Goal: Transaction & Acquisition: Purchase product/service

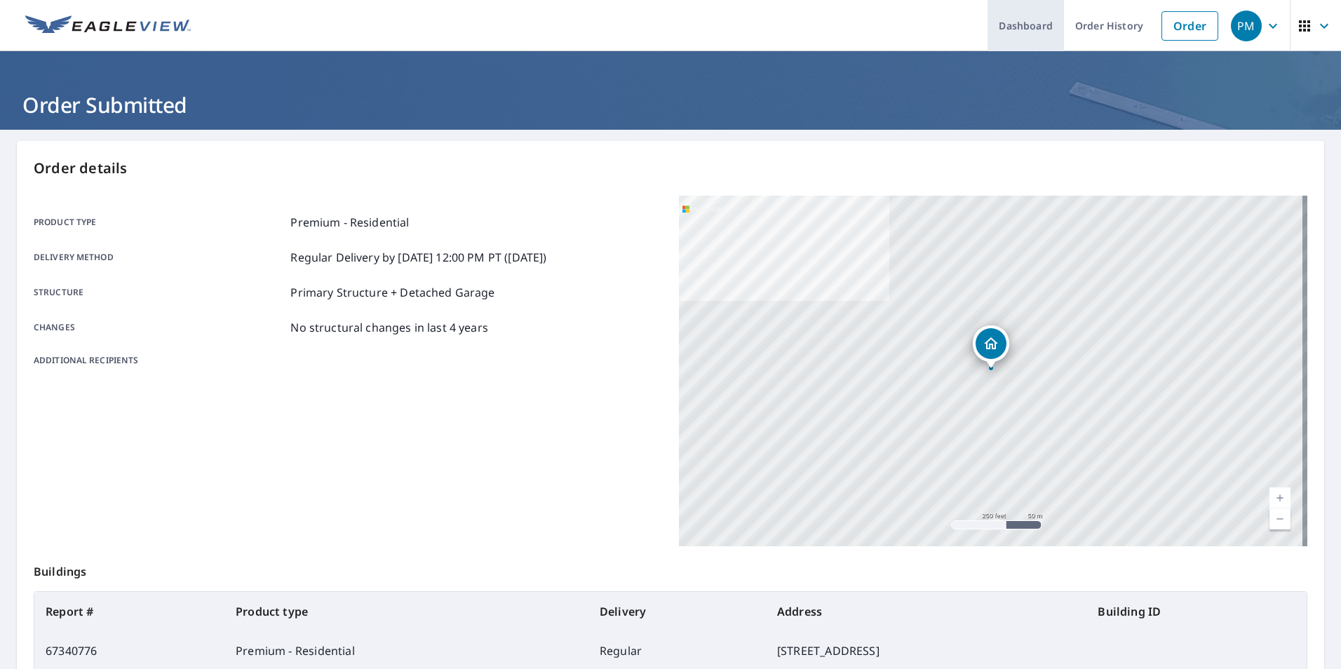
click at [1016, 25] on link "Dashboard" at bounding box center [1025, 25] width 76 height 51
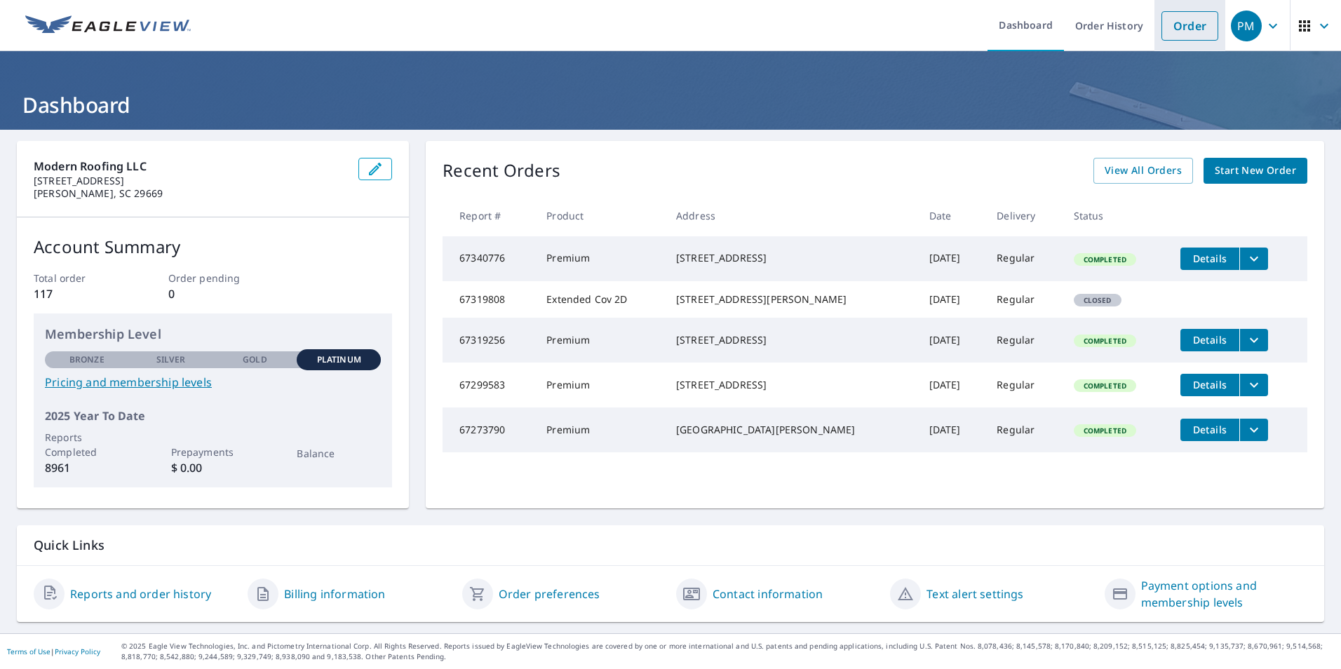
click at [1179, 22] on link "Order" at bounding box center [1189, 25] width 57 height 29
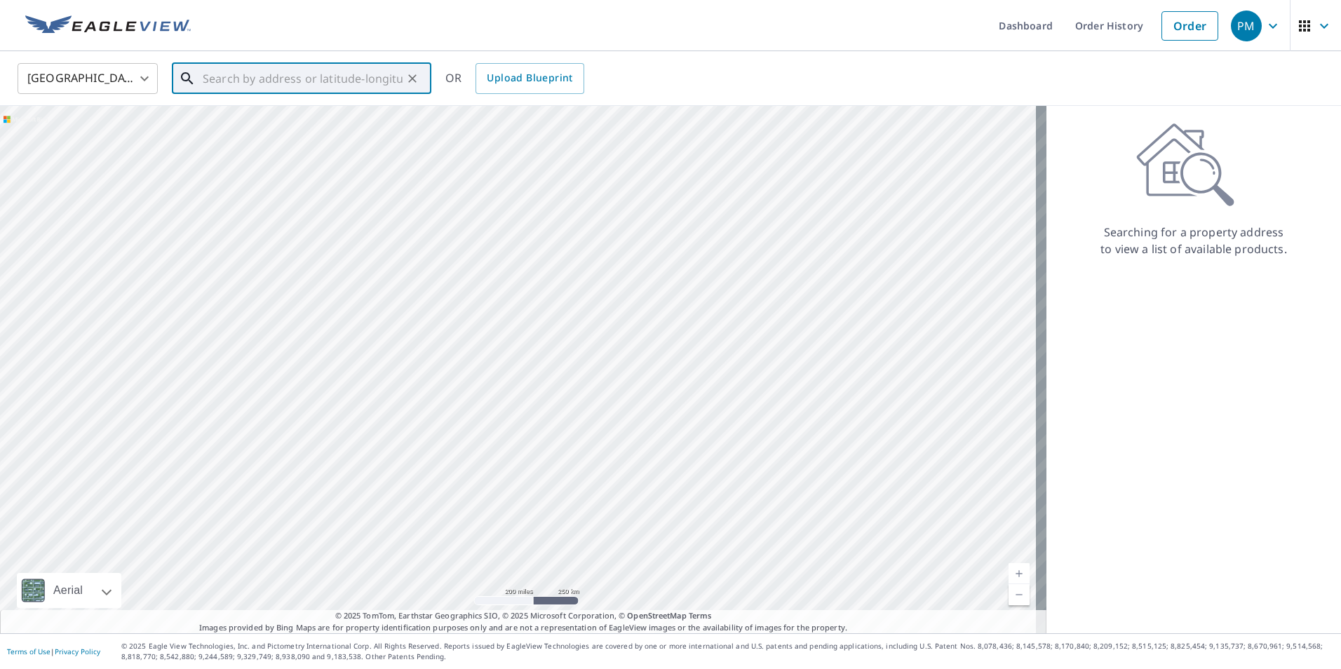
click at [208, 74] on input "text" at bounding box center [303, 78] width 200 height 39
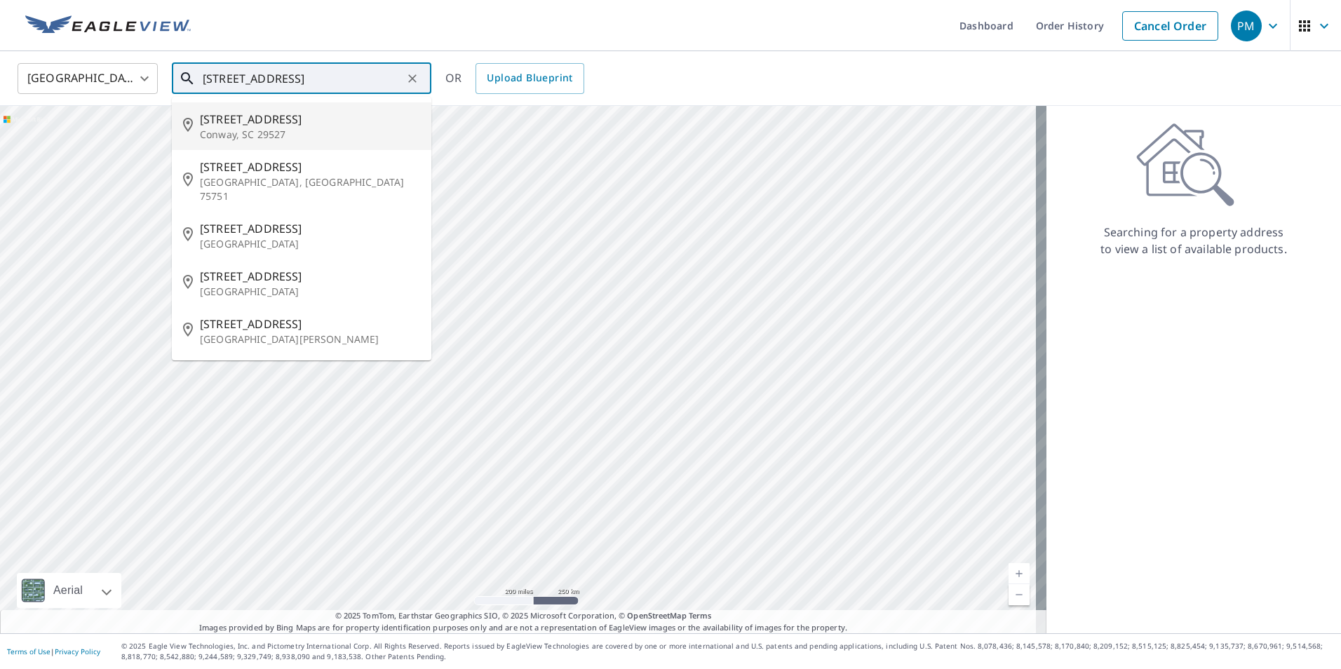
click at [280, 116] on span "[STREET_ADDRESS]" at bounding box center [310, 119] width 220 height 17
type input "[STREET_ADDRESS]"
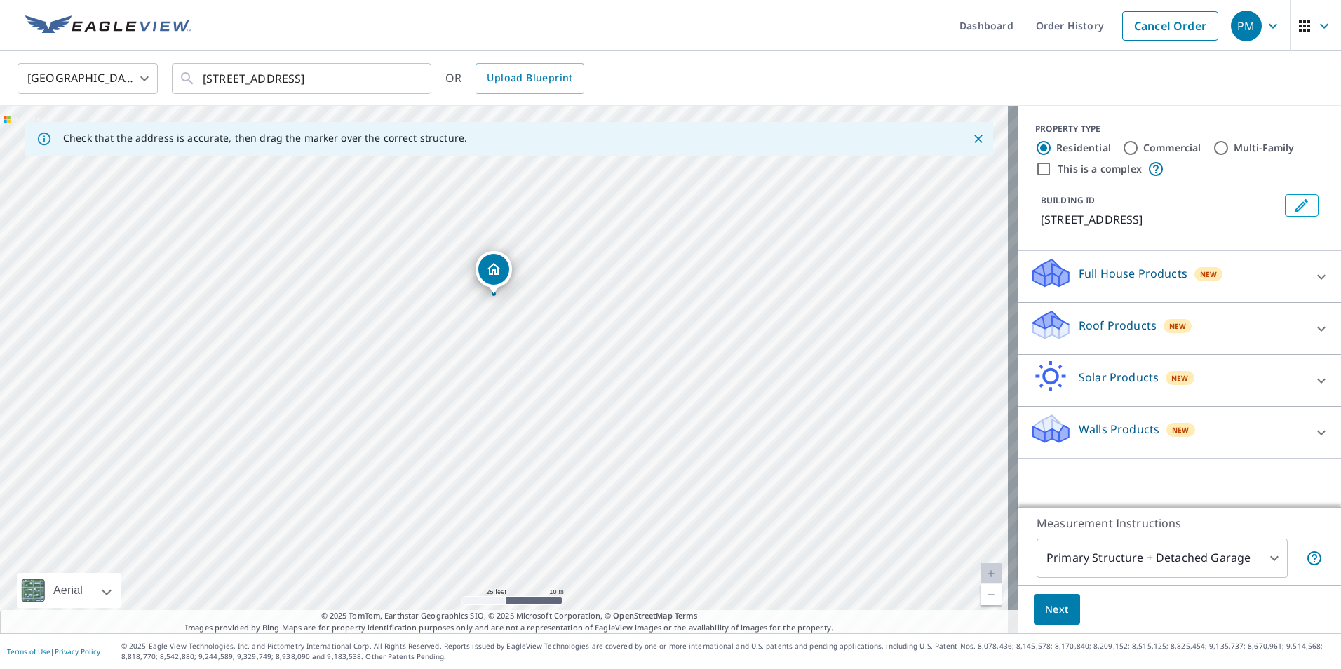
drag, startPoint x: 365, startPoint y: 321, endPoint x: 944, endPoint y: 361, distance: 581.2
click at [944, 361] on div "[STREET_ADDRESS]" at bounding box center [509, 369] width 1018 height 527
drag, startPoint x: 523, startPoint y: 317, endPoint x: 587, endPoint y: 439, distance: 137.7
click at [587, 439] on div "[STREET_ADDRESS]" at bounding box center [509, 369] width 1018 height 527
click at [1313, 330] on icon at bounding box center [1321, 328] width 17 height 17
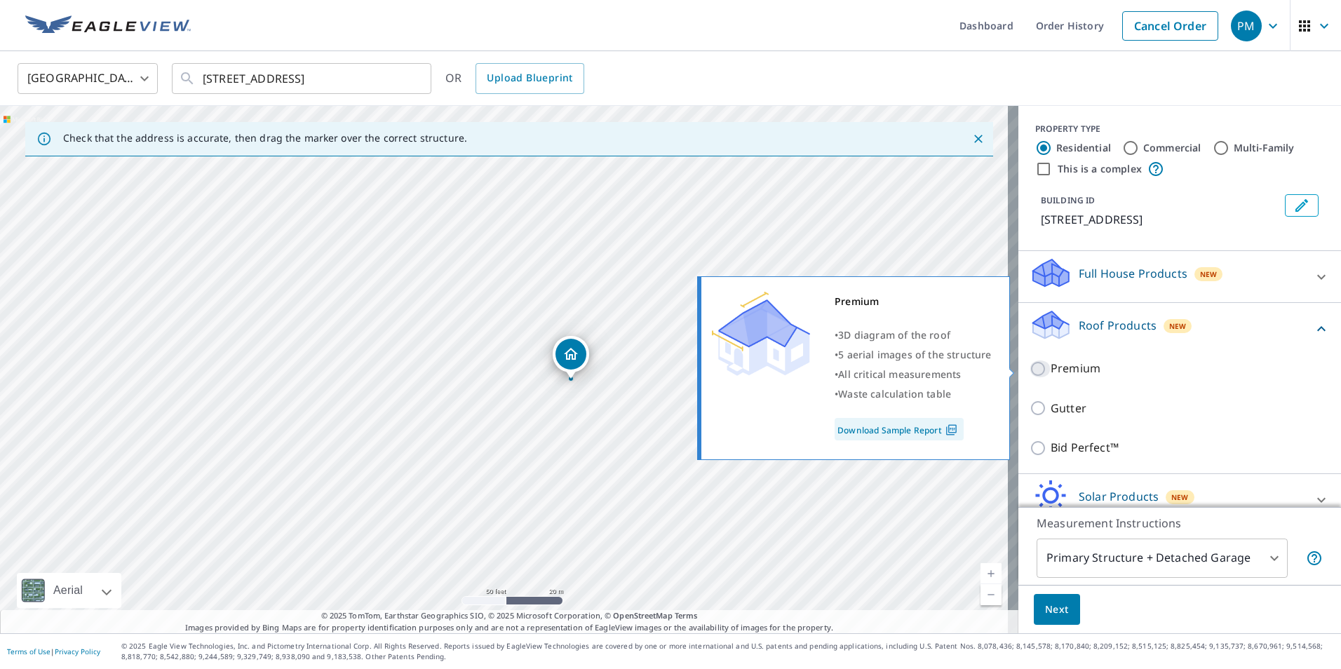
click at [1029, 367] on input "Premium" at bounding box center [1039, 368] width 21 height 17
checkbox input "true"
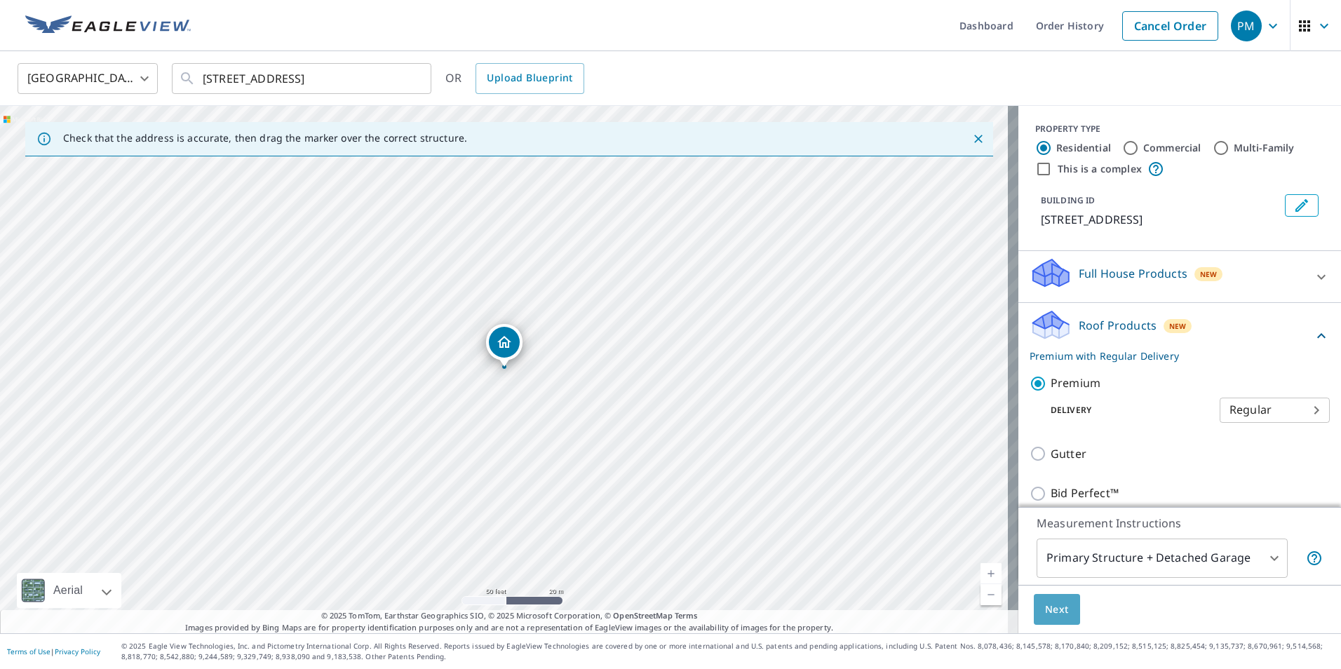
click at [1045, 609] on span "Next" at bounding box center [1057, 610] width 24 height 18
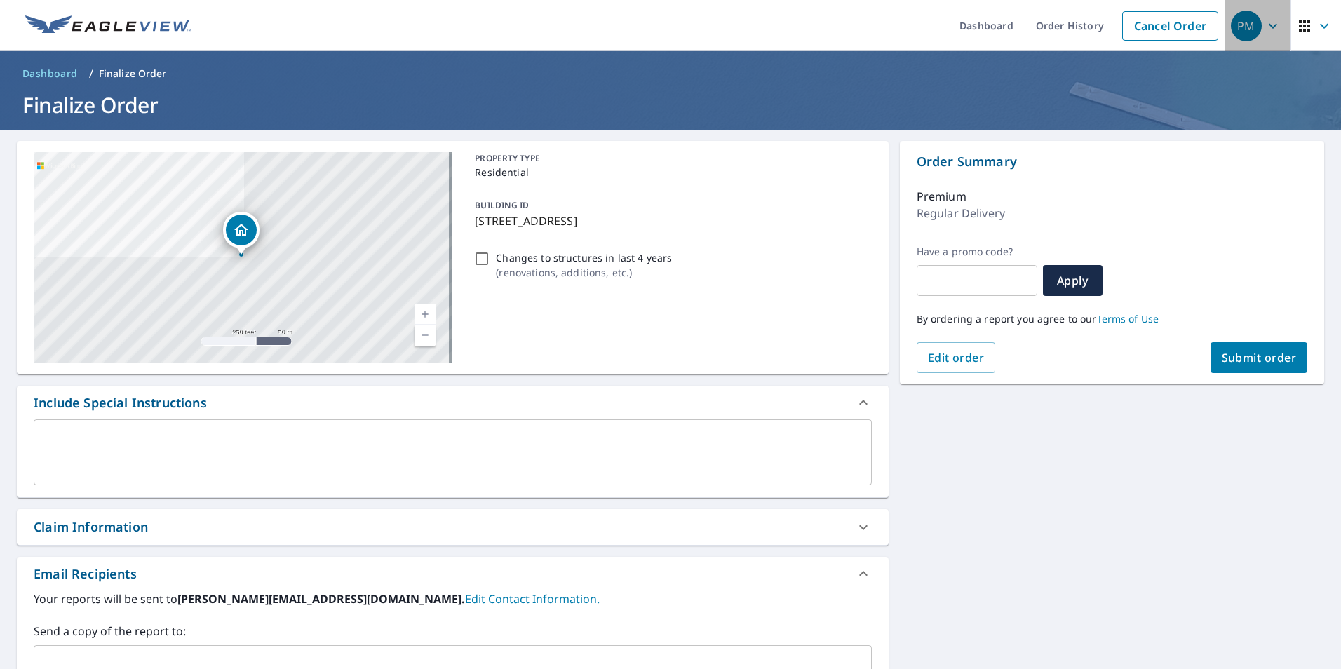
click at [1244, 31] on div "PM" at bounding box center [1246, 26] width 31 height 31
